Goal: Information Seeking & Learning: Learn about a topic

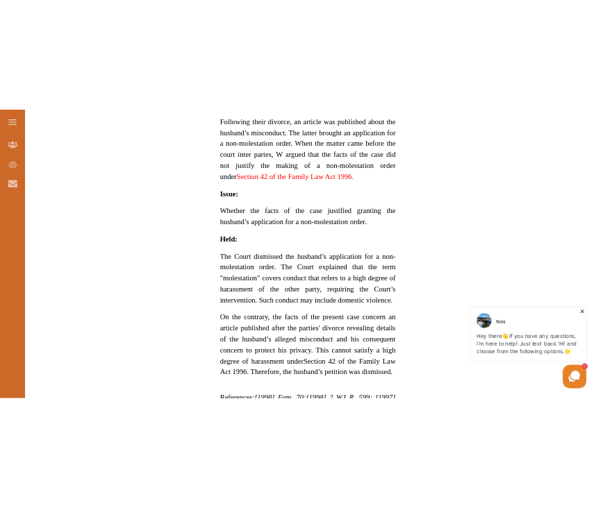
scroll to position [977, 0]
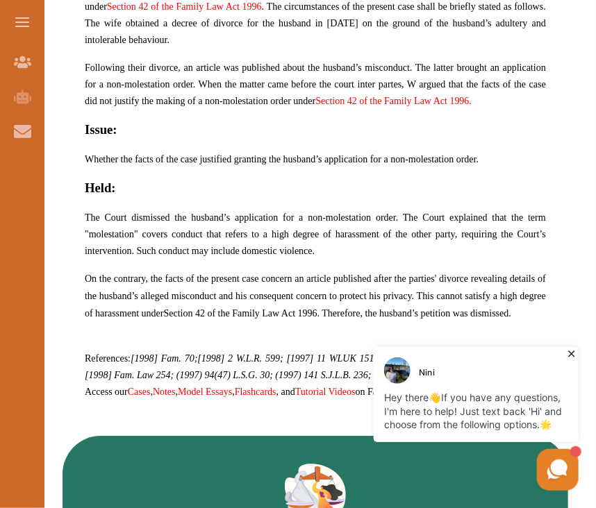
click at [403, 185] on h5 "Held:" at bounding box center [315, 187] width 461 height 19
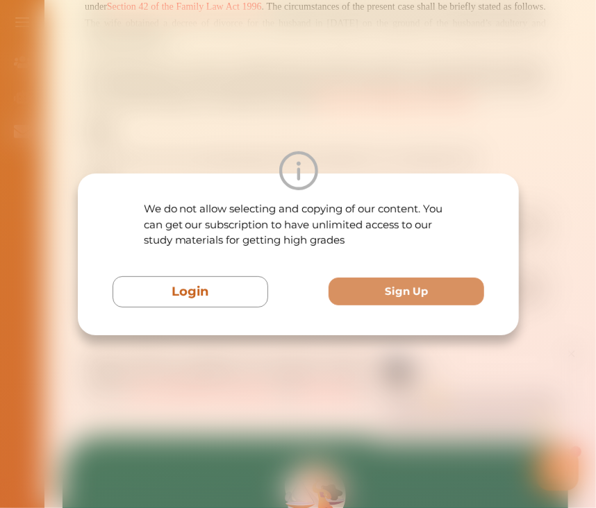
click at [346, 81] on div "We do not allow selecting and copying of our content. You can get our subscript…" at bounding box center [298, 254] width 596 height 508
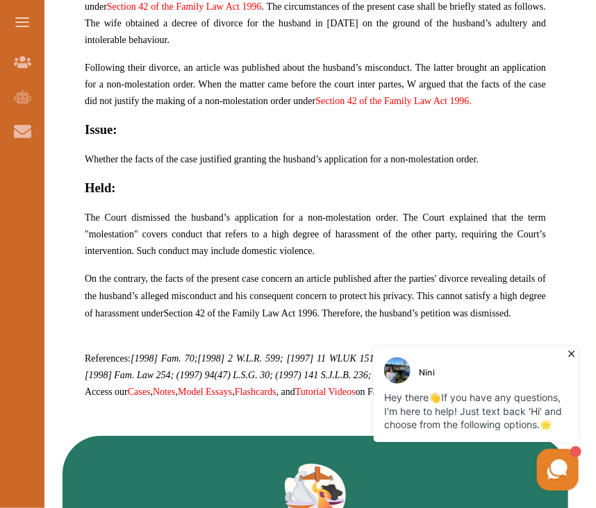
click at [249, 233] on span "The Court dismissed the husband’s application for a non-molestation order. The …" at bounding box center [315, 234] width 461 height 44
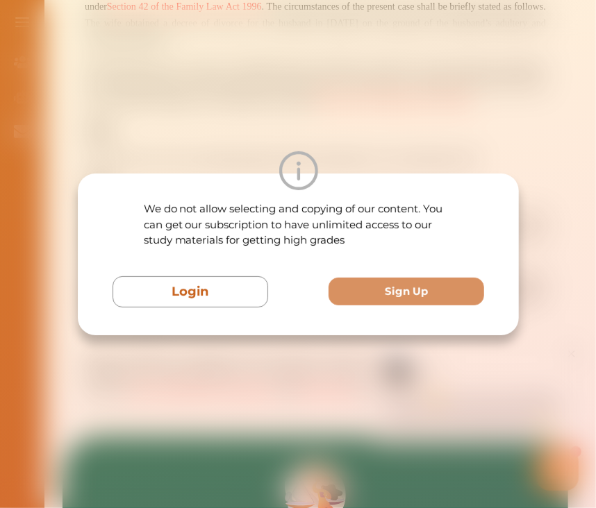
click at [249, 233] on p "We do not allow selecting and copying of our content. You can get our subscript…" at bounding box center [298, 224] width 310 height 47
drag, startPoint x: 249, startPoint y: 233, endPoint x: 156, endPoint y: 85, distance: 174.5
click at [156, 85] on div "We do not allow selecting and copying of our content. You can get our subscript…" at bounding box center [298, 254] width 596 height 508
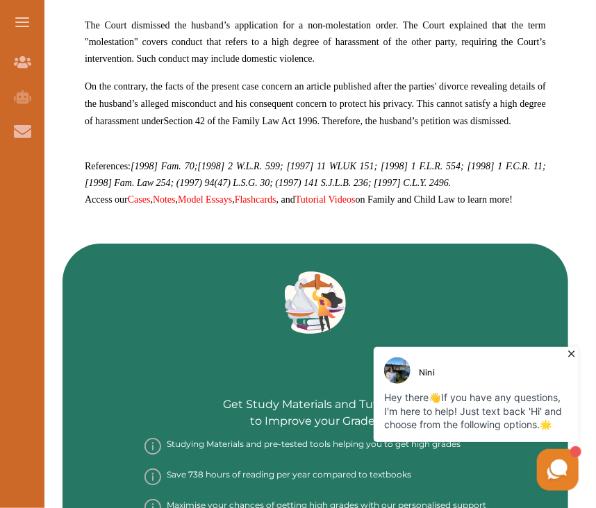
scroll to position [1052, 0]
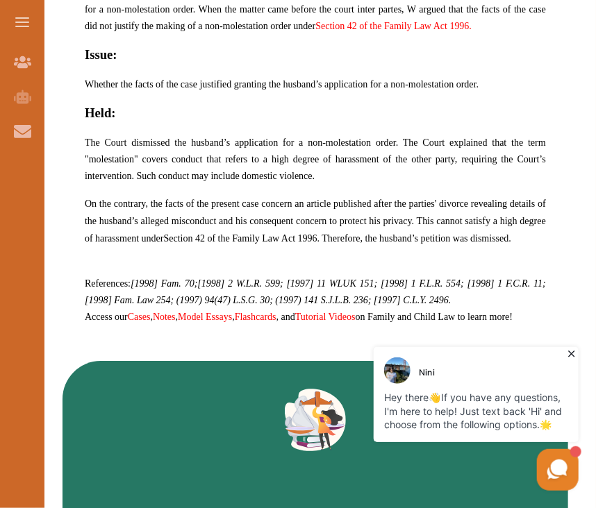
click at [570, 354] on icon at bounding box center [570, 354] width 6 height 6
